Goal: Task Accomplishment & Management: Use online tool/utility

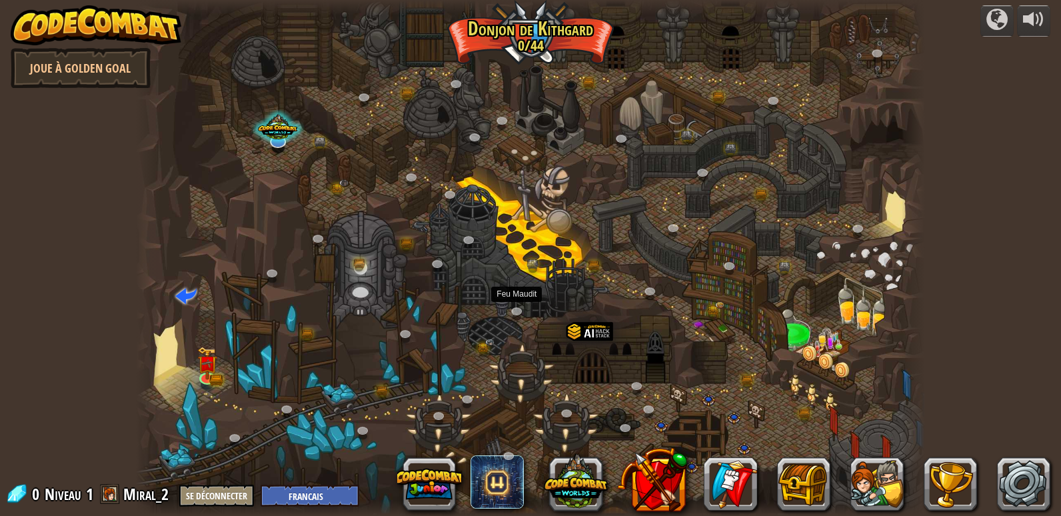
select select "fr"
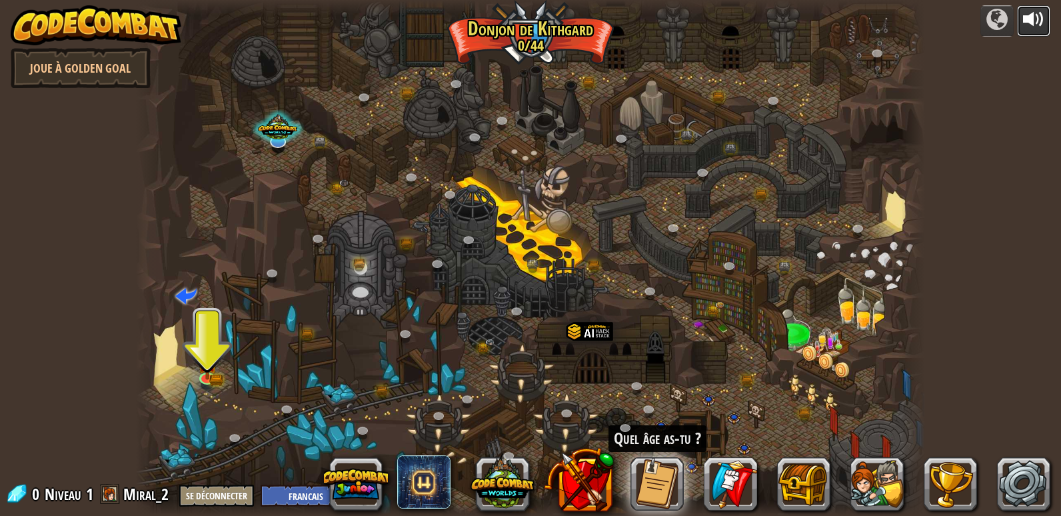
click at [1023, 28] on div at bounding box center [1033, 19] width 21 height 21
click at [205, 360] on img at bounding box center [207, 356] width 12 height 12
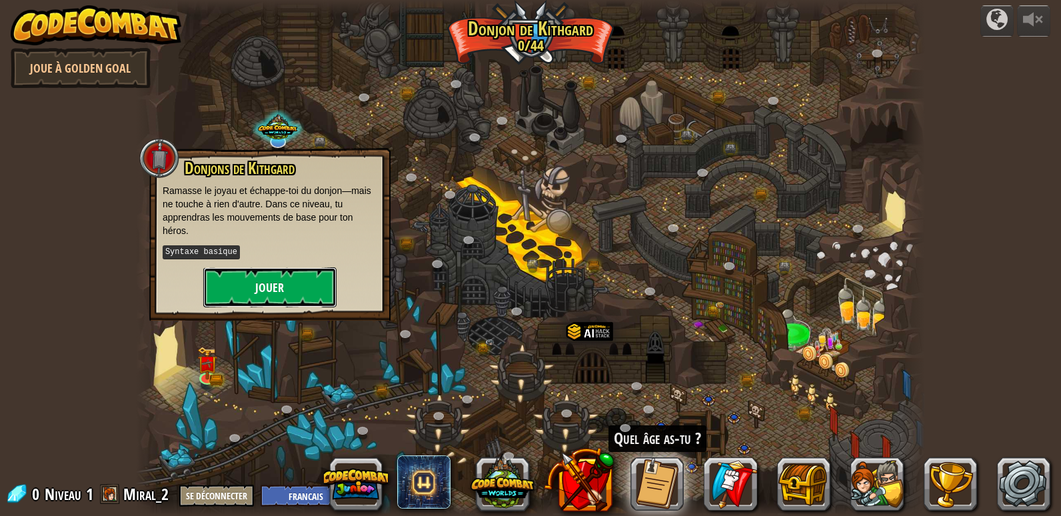
click at [223, 296] on button "Jouer" at bounding box center [269, 287] width 133 height 40
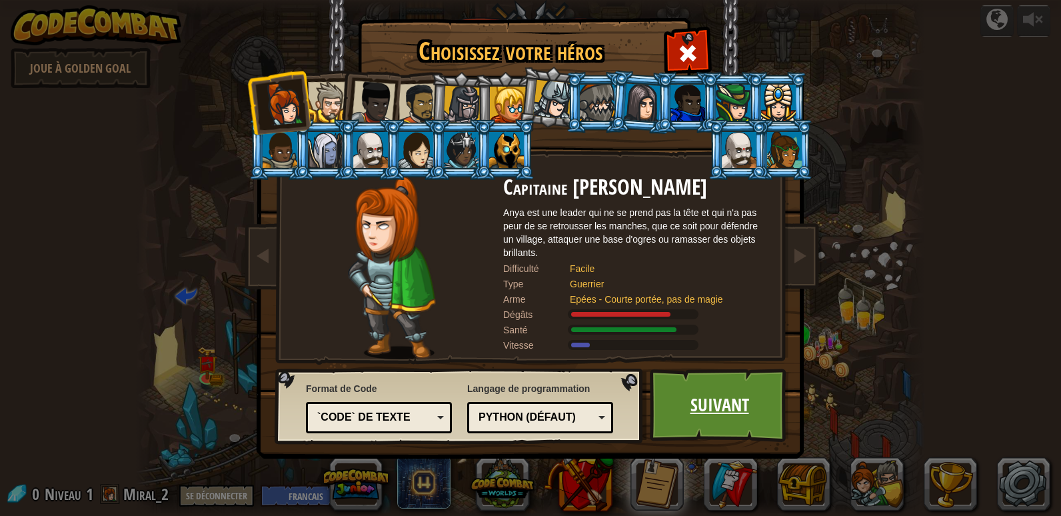
click at [717, 409] on link "Suivant" at bounding box center [719, 404] width 139 height 73
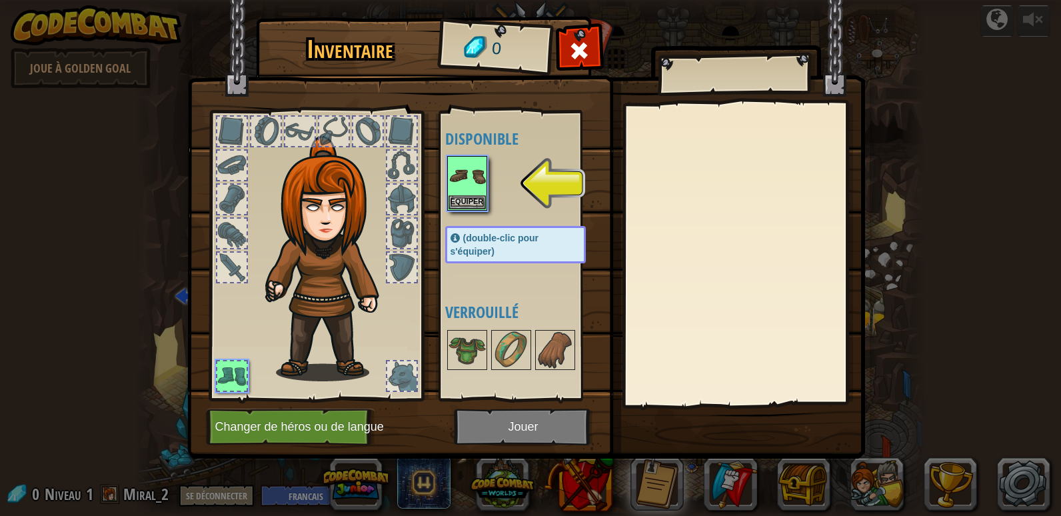
click at [512, 422] on img at bounding box center [526, 217] width 678 height 484
click at [460, 187] on img at bounding box center [466, 175] width 37 height 37
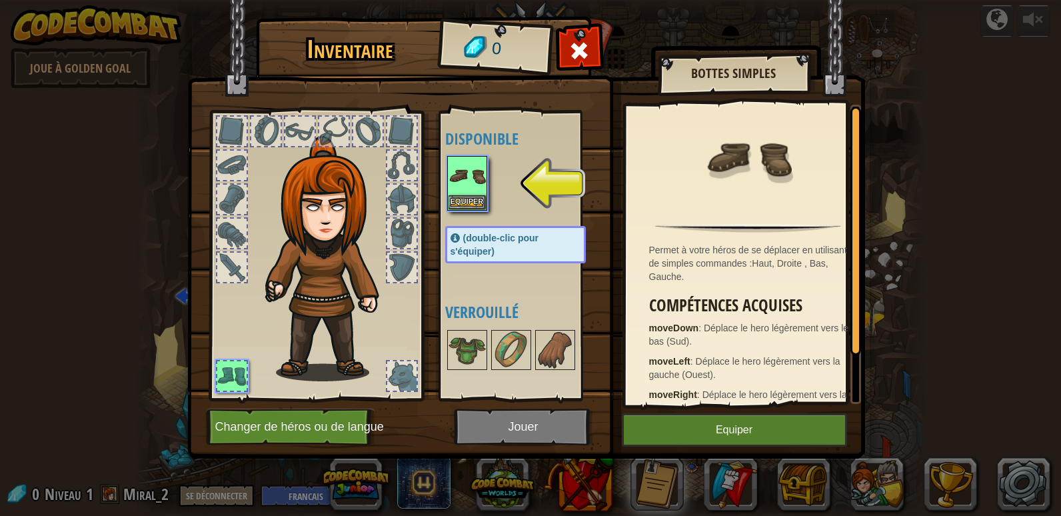
click at [955, 185] on div "Inventaire 0 Disponible Equiper (double-clic pour s'équiper) Verrouillé Bottes …" at bounding box center [530, 258] width 1061 height 516
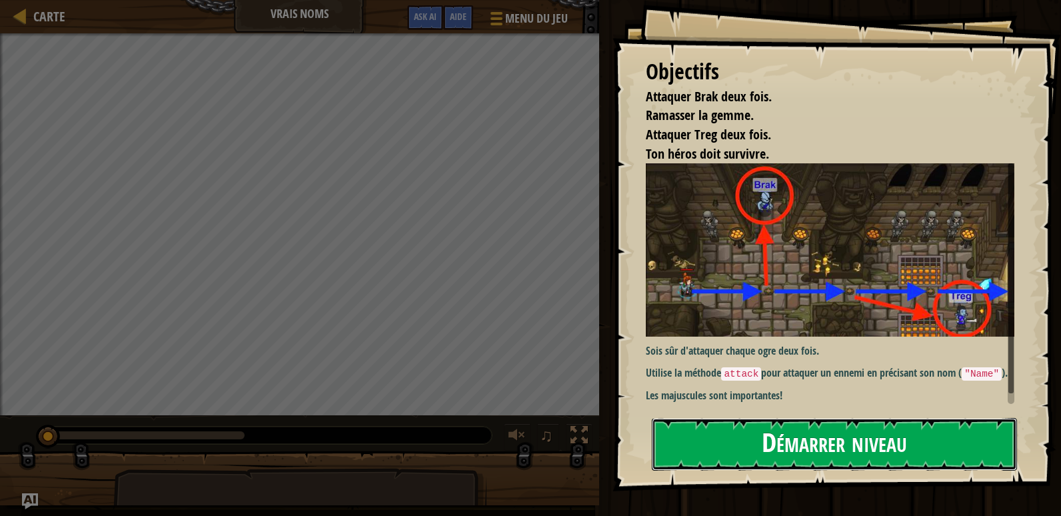
click at [771, 450] on button "Démarrer niveau" at bounding box center [834, 444] width 365 height 53
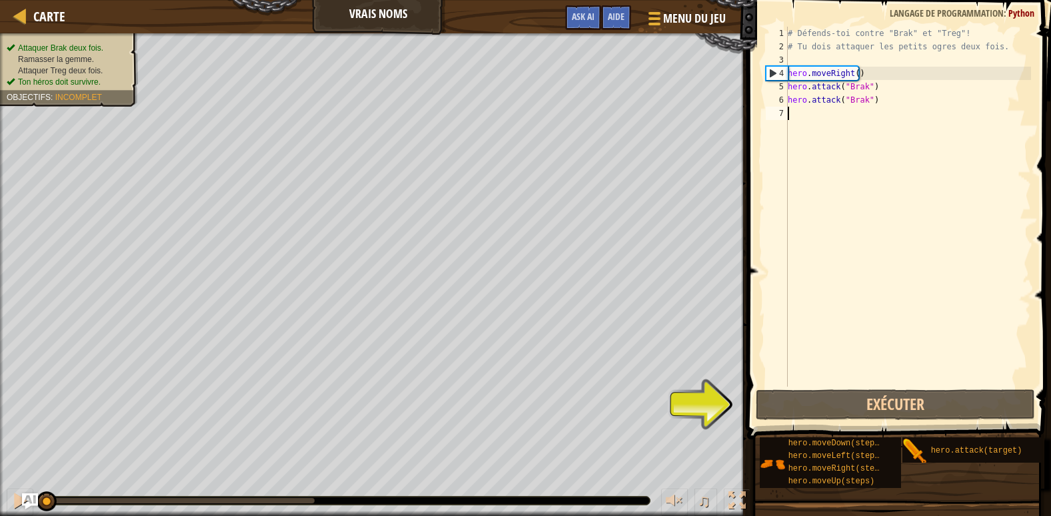
click at [817, 111] on div "# Défends-toi contre "Brak" et "Treg"! # Tu dois attaquer les petits ogres deux…" at bounding box center [908, 220] width 246 height 386
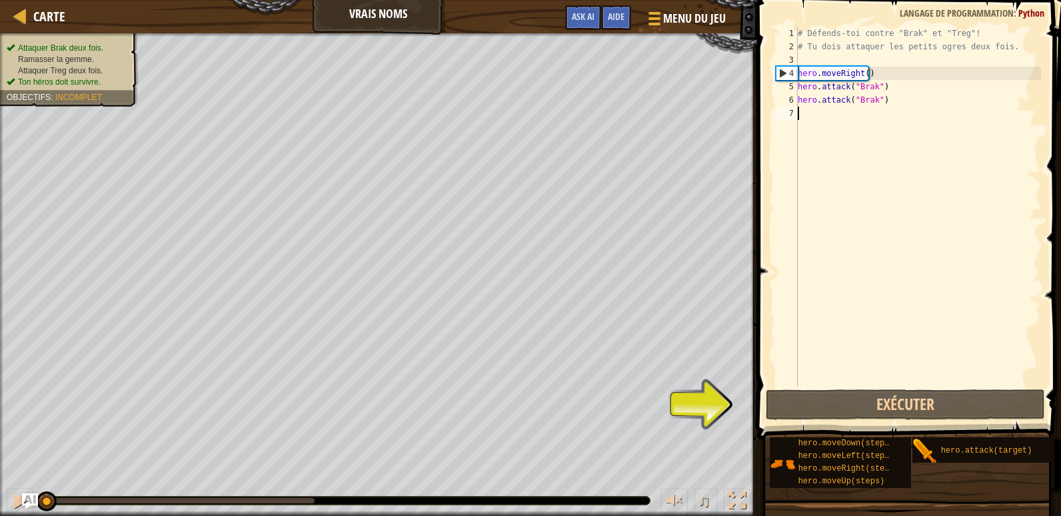
click at [813, 111] on div "# Défends-toi contre "Brak" et "Treg"! # Tu dois attaquer les petits ogres deux…" at bounding box center [918, 220] width 246 height 386
type textarea "hero.attack("Treg")"
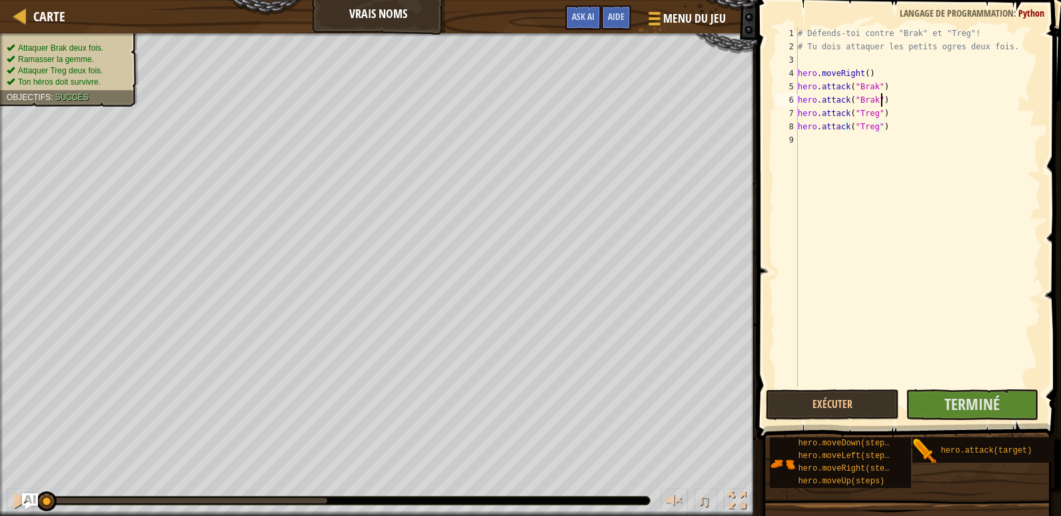
click at [889, 99] on div "# Défends-toi contre "Brak" et "Treg"! # Tu dois attaquer les petits ogres deux…" at bounding box center [918, 220] width 246 height 386
type textarea "hero.attack("Brak")"
click at [859, 75] on div "# Défends-toi contre "Brak" et "Treg"! # Tu dois attaquer les petits ogres deux…" at bounding box center [920, 220] width 242 height 386
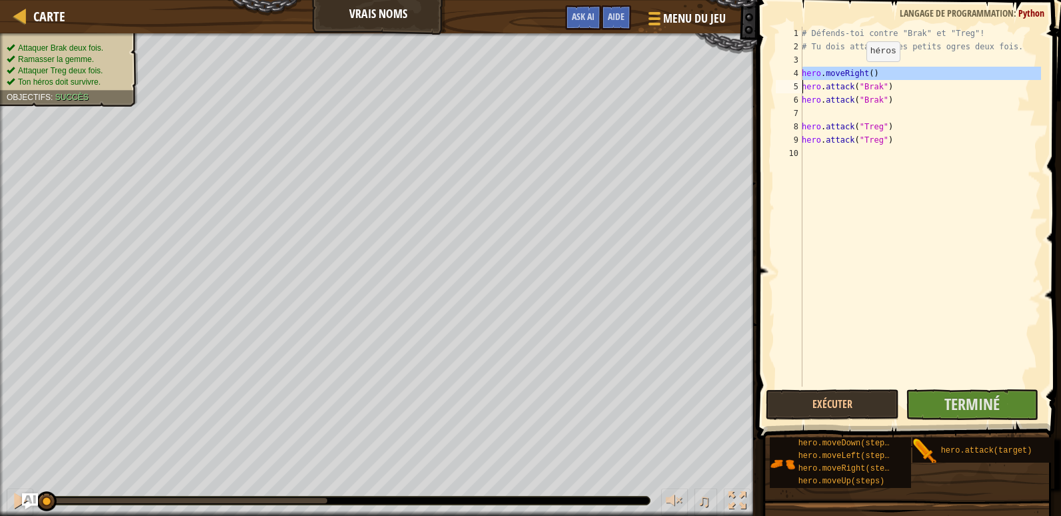
click at [859, 75] on div "# Défends-toi contre "Brak" et "Treg"! # Tu dois attaquer les petits ogres deux…" at bounding box center [920, 220] width 242 height 386
type textarea "hero.moveRight() hero.attack("Brak")"
click at [825, 112] on div "# Défends-toi contre "Brak" et "Treg"! # Tu dois attaquer les petits ogres deux…" at bounding box center [920, 220] width 242 height 386
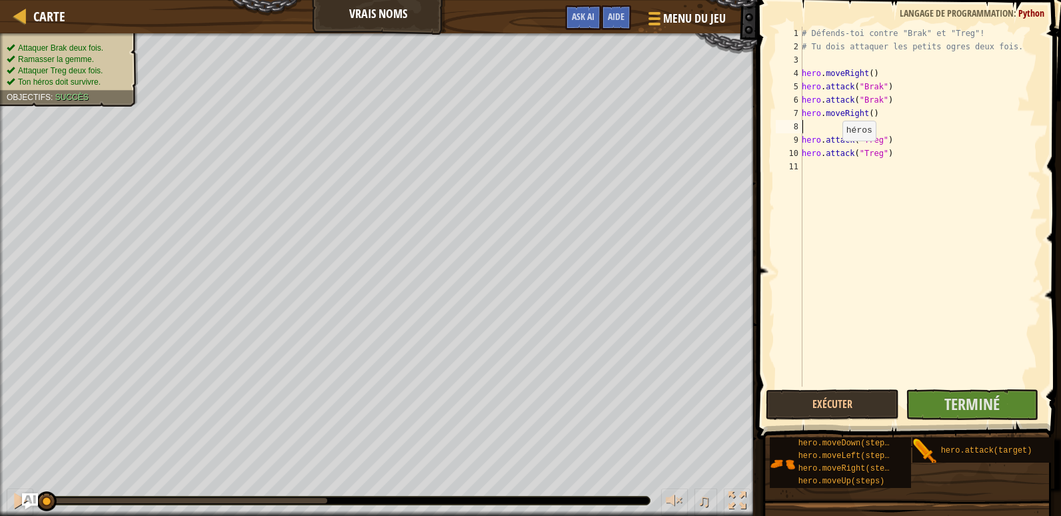
type textarea "hero.moveRight()"
click at [937, 403] on button "Terminé" at bounding box center [971, 404] width 133 height 31
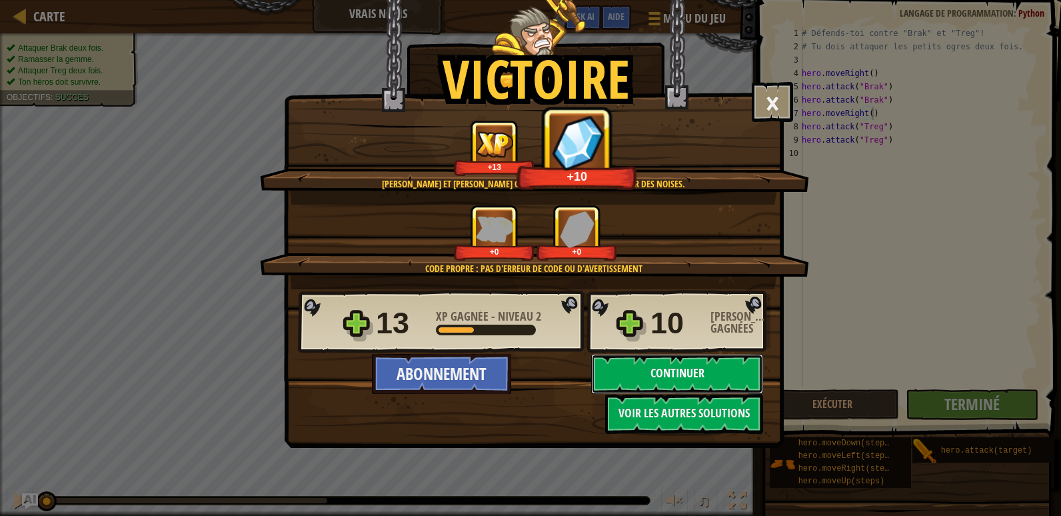
click at [670, 369] on button "Continuer" at bounding box center [677, 374] width 172 height 40
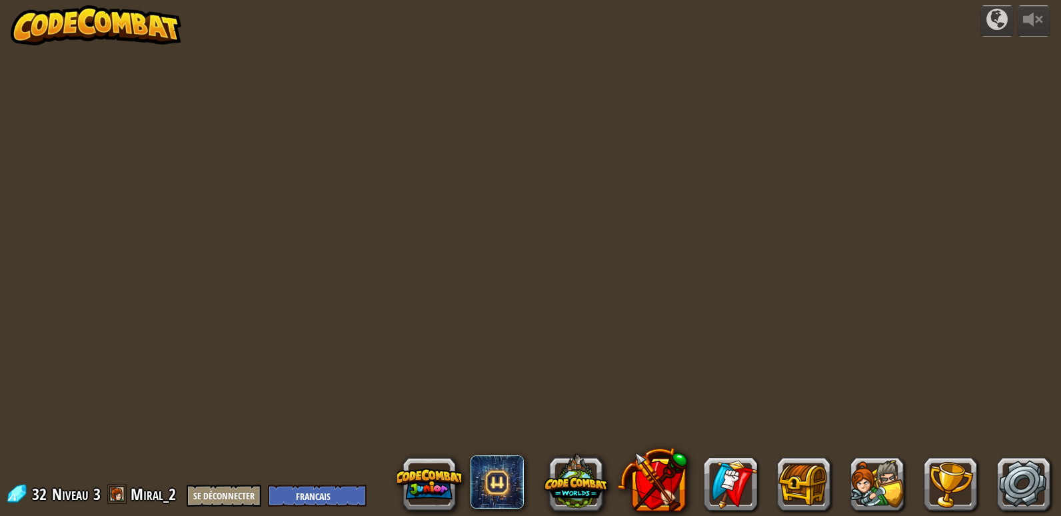
select select "fr"
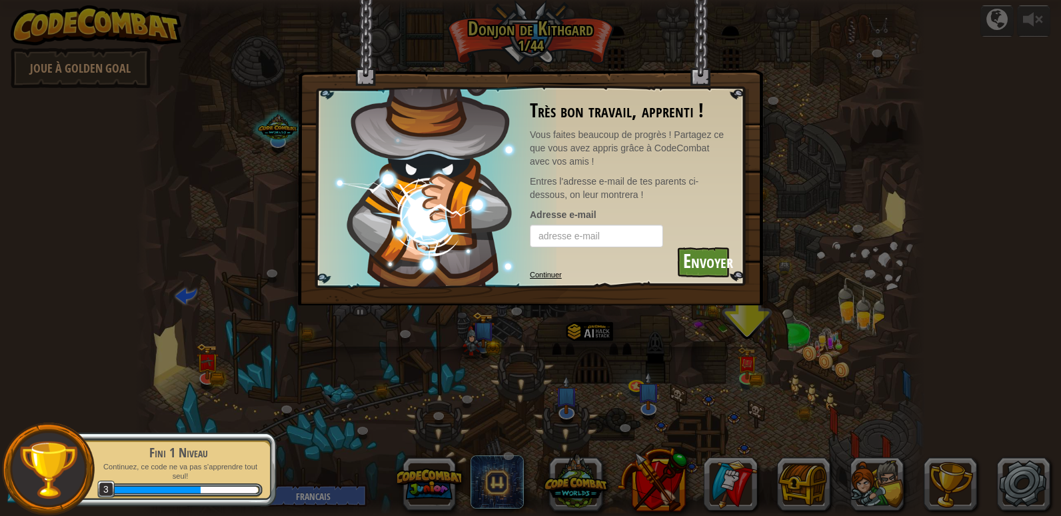
click at [558, 277] on link "Continuer" at bounding box center [546, 274] width 32 height 8
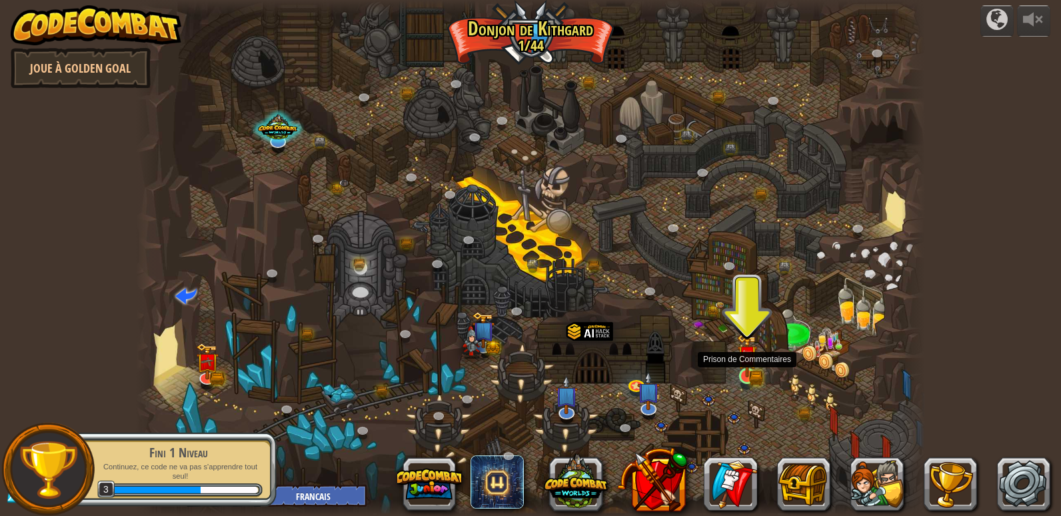
click at [752, 353] on img at bounding box center [747, 355] width 20 height 44
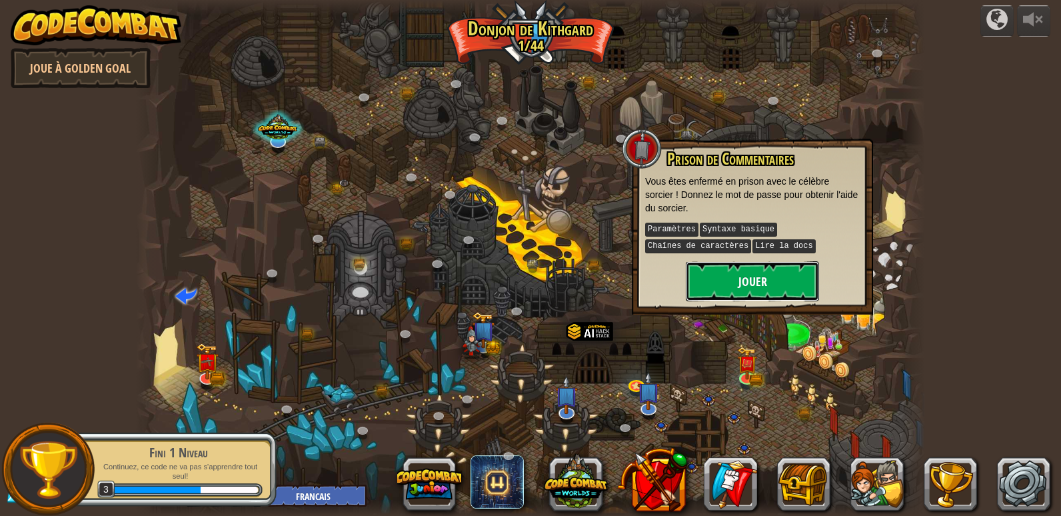
click at [702, 274] on button "Jouer" at bounding box center [752, 281] width 133 height 40
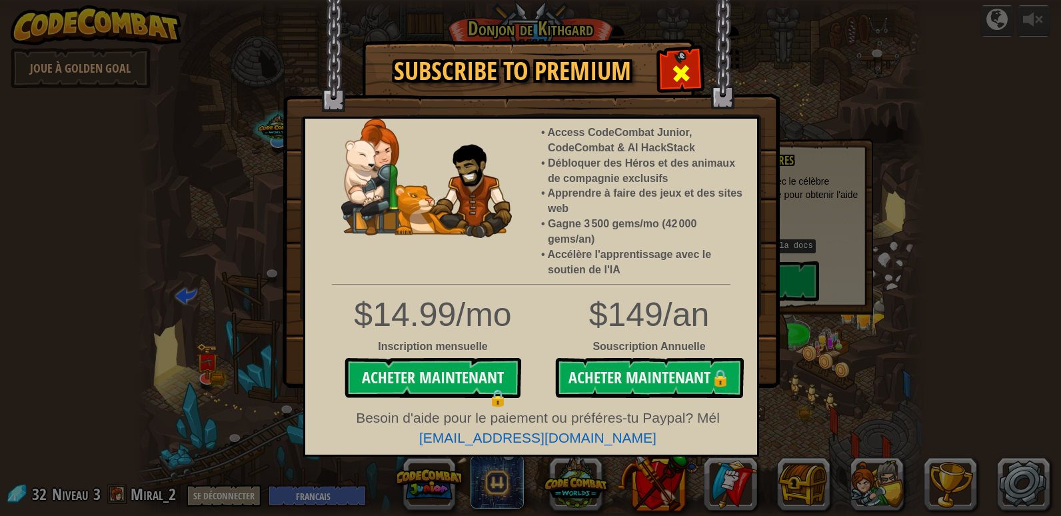
click at [677, 78] on span at bounding box center [680, 73] width 21 height 21
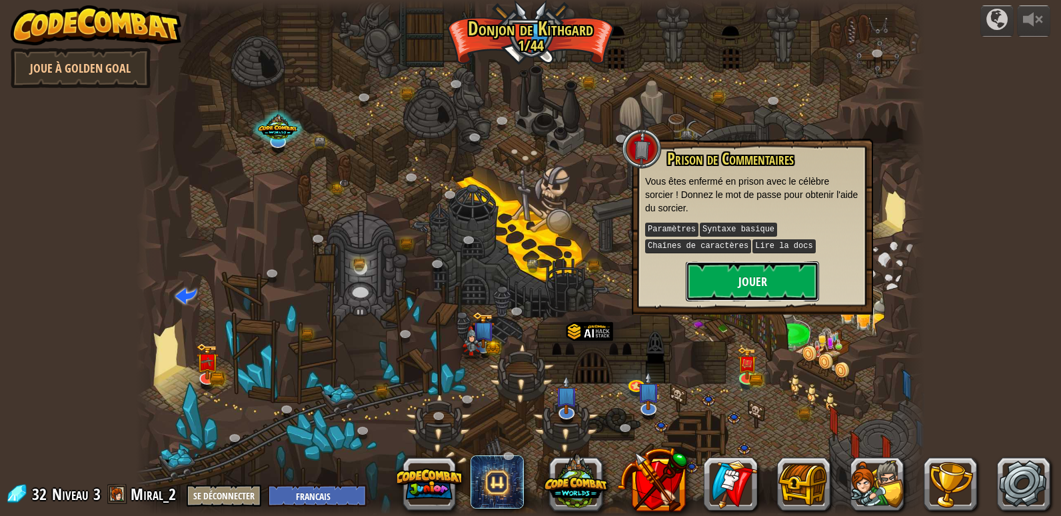
click at [745, 282] on button "Jouer" at bounding box center [752, 281] width 133 height 40
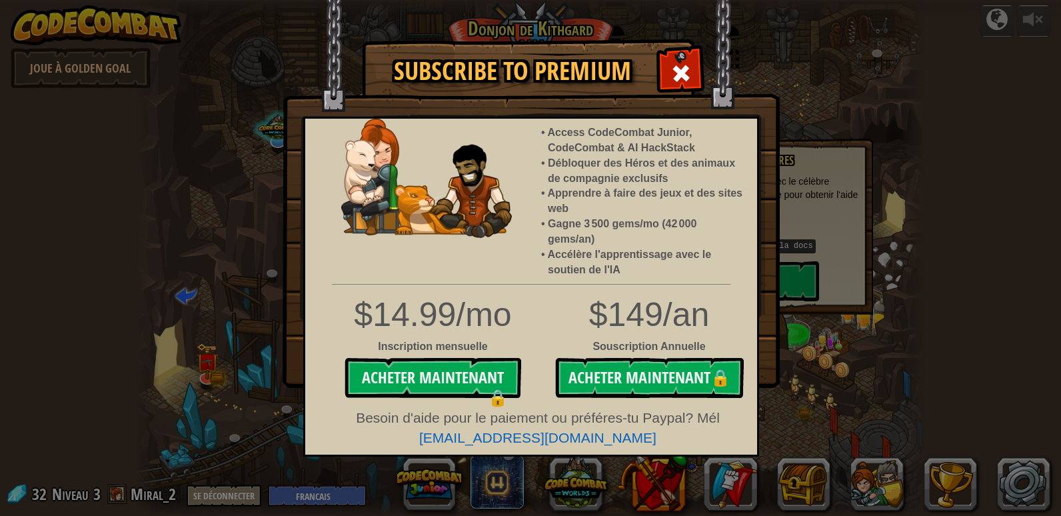
click at [671, 59] on div at bounding box center [681, 72] width 42 height 42
